Goal: Use online tool/utility: Utilize a website feature to perform a specific function

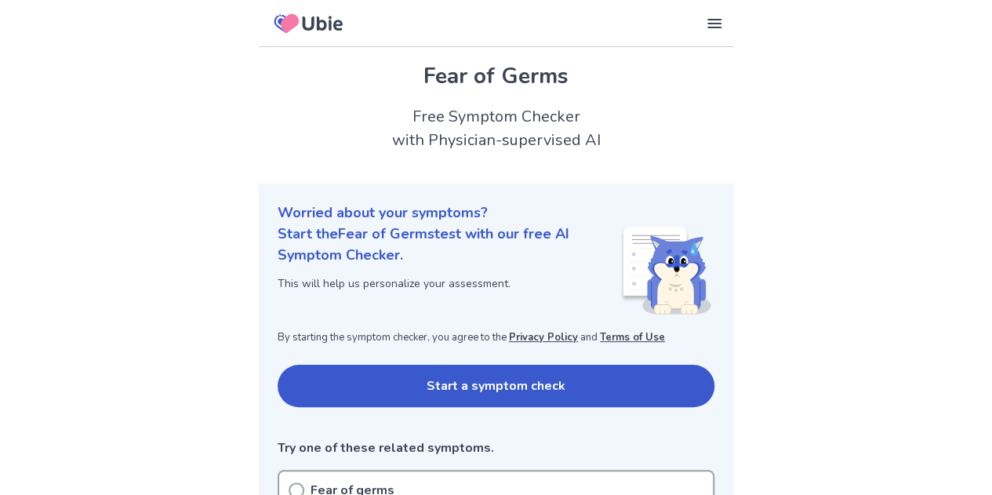
click at [414, 367] on button "Start a symptom check" at bounding box center [496, 386] width 437 height 42
